Goal: Task Accomplishment & Management: Use online tool/utility

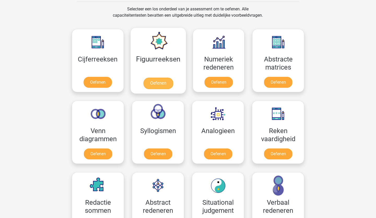
scroll to position [217, 0]
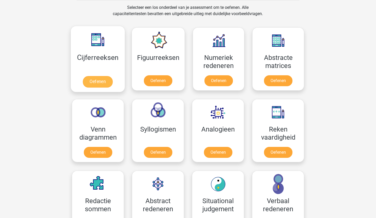
click at [99, 79] on link "Oefenen" at bounding box center [98, 81] width 30 height 11
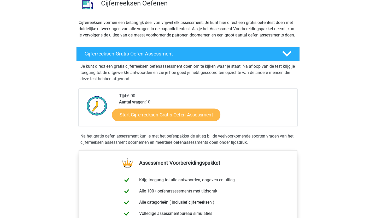
scroll to position [45, 0]
click at [177, 121] on link "Start Cijferreeksen Gratis Oefen Assessment" at bounding box center [166, 115] width 108 height 13
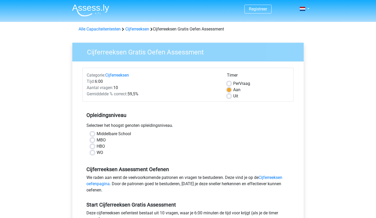
click at [99, 141] on label "MBO" at bounding box center [101, 140] width 9 height 6
click at [94, 141] on input "MBO" at bounding box center [92, 139] width 4 height 5
radio input "true"
click at [101, 136] on label "Middelbare School" at bounding box center [114, 134] width 34 height 6
click at [94, 136] on input "Middelbare School" at bounding box center [92, 133] width 4 height 5
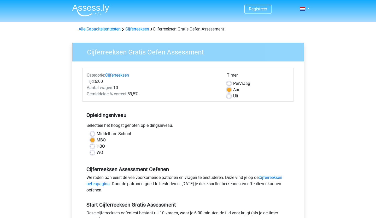
radio input "true"
click at [100, 139] on label "MBO" at bounding box center [101, 140] width 9 height 6
click at [94, 139] on input "MBO" at bounding box center [92, 139] width 4 height 5
radio input "true"
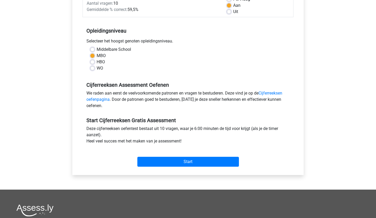
scroll to position [84, 0]
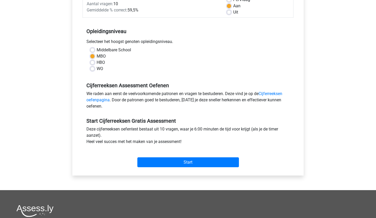
click at [149, 169] on div "Start" at bounding box center [187, 158] width 211 height 22
click at [153, 161] on input "Start" at bounding box center [188, 163] width 102 height 10
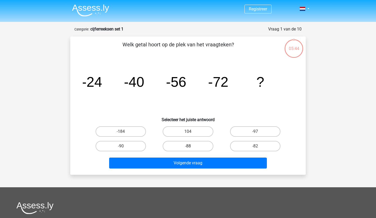
click at [168, 147] on label "-88" at bounding box center [188, 146] width 50 height 10
click at [188, 147] on input "-88" at bounding box center [189, 147] width 3 height 3
radio input "true"
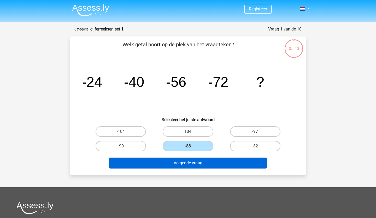
click at [171, 164] on button "Volgende vraag" at bounding box center [188, 163] width 158 height 11
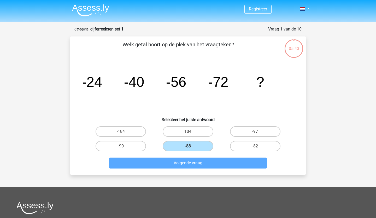
scroll to position [26, 0]
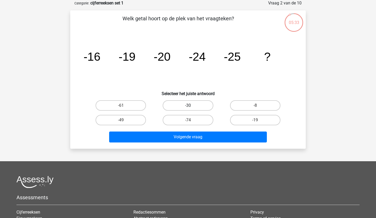
click at [178, 104] on label "-30" at bounding box center [188, 105] width 50 height 10
click at [188, 106] on input "-30" at bounding box center [189, 107] width 3 height 3
radio input "true"
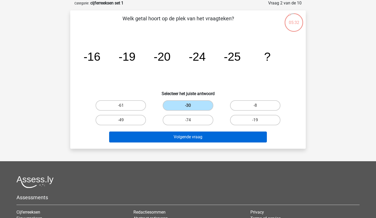
click at [173, 135] on button "Volgende vraag" at bounding box center [188, 137] width 158 height 11
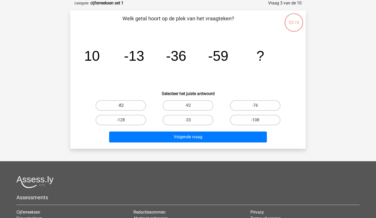
click at [130, 106] on label "-82" at bounding box center [121, 105] width 50 height 10
click at [124, 106] on input "-82" at bounding box center [122, 107] width 3 height 3
radio input "true"
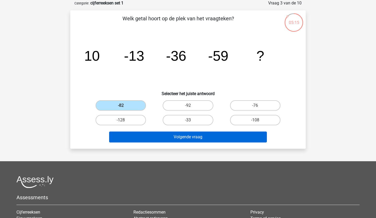
click at [160, 140] on button "Volgende vraag" at bounding box center [188, 137] width 158 height 11
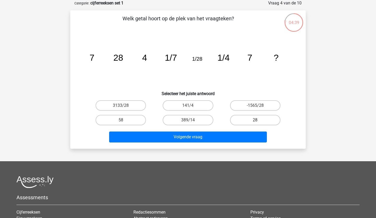
click at [246, 119] on label "28" at bounding box center [255, 120] width 50 height 10
click at [255, 120] on input "28" at bounding box center [256, 121] width 3 height 3
radio input "true"
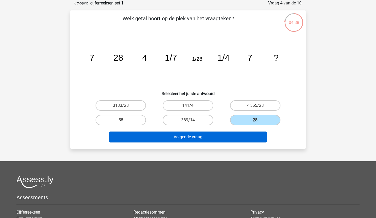
click at [231, 138] on button "Volgende vraag" at bounding box center [188, 137] width 158 height 11
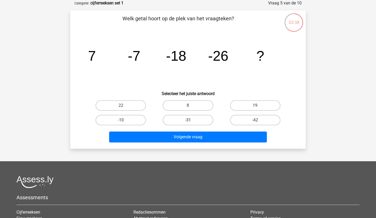
click at [198, 119] on label "-31" at bounding box center [188, 120] width 50 height 10
click at [191, 120] on input "-31" at bounding box center [189, 121] width 3 height 3
radio input "true"
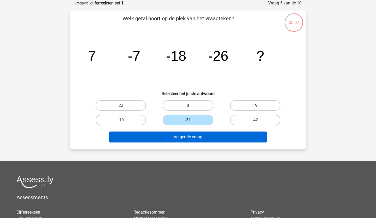
click at [199, 135] on button "Volgende vraag" at bounding box center [188, 137] width 158 height 11
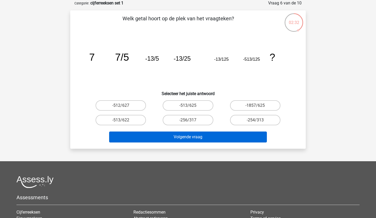
click at [179, 140] on button "Volgende vraag" at bounding box center [188, 137] width 158 height 11
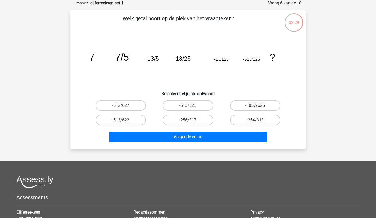
click at [241, 108] on label "-1857/625" at bounding box center [255, 105] width 50 height 10
click at [255, 108] on input "-1857/625" at bounding box center [256, 107] width 3 height 3
radio input "true"
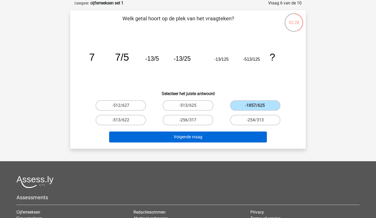
click at [236, 134] on button "Volgende vraag" at bounding box center [188, 137] width 158 height 11
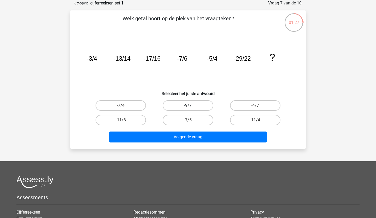
click at [204, 104] on label "-9/7" at bounding box center [188, 105] width 50 height 10
click at [191, 106] on input "-9/7" at bounding box center [189, 107] width 3 height 3
radio input "true"
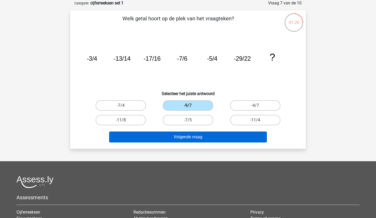
click at [200, 140] on button "Volgende vraag" at bounding box center [188, 137] width 158 height 11
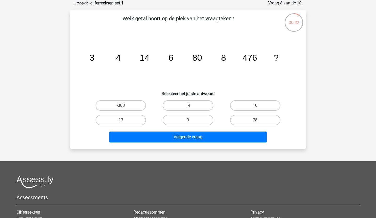
click at [202, 105] on label "14" at bounding box center [188, 105] width 50 height 10
click at [191, 106] on input "14" at bounding box center [189, 107] width 3 height 3
radio input "true"
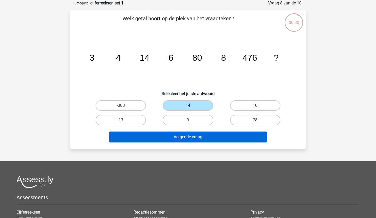
click at [182, 136] on button "Volgende vraag" at bounding box center [188, 137] width 158 height 11
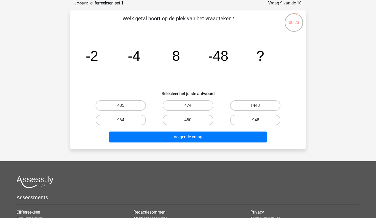
click at [249, 122] on label "-948" at bounding box center [255, 120] width 50 height 10
click at [255, 122] on input "-948" at bounding box center [256, 121] width 3 height 3
radio input "true"
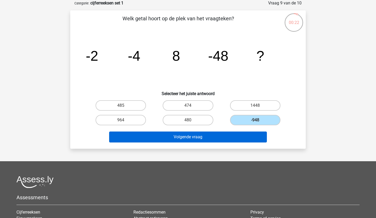
click at [239, 138] on button "Volgende vraag" at bounding box center [188, 137] width 158 height 11
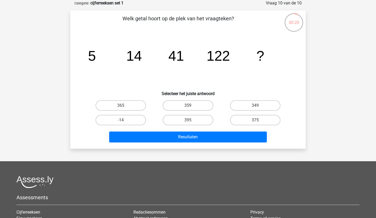
click at [239, 138] on button "Resultaten" at bounding box center [188, 137] width 158 height 11
click at [204, 118] on label "395" at bounding box center [188, 120] width 50 height 10
click at [191, 120] on input "395" at bounding box center [189, 121] width 3 height 3
radio input "true"
click at [200, 144] on div "Resultaten" at bounding box center [187, 138] width 201 height 13
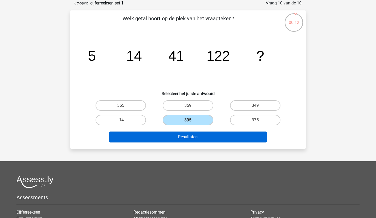
click at [200, 139] on button "Resultaten" at bounding box center [188, 137] width 158 height 11
